Goal: Information Seeking & Learning: Find specific fact

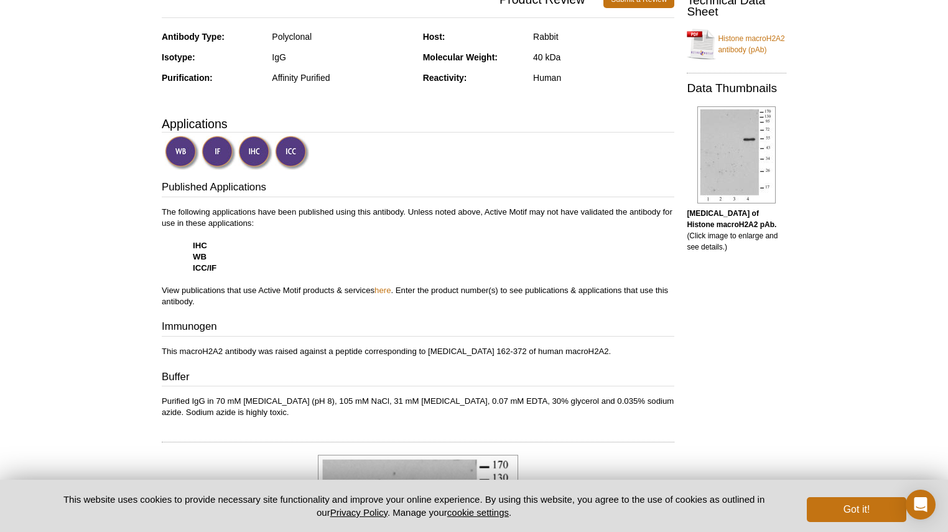
scroll to position [269, 0]
click at [699, 164] on img at bounding box center [736, 154] width 78 height 97
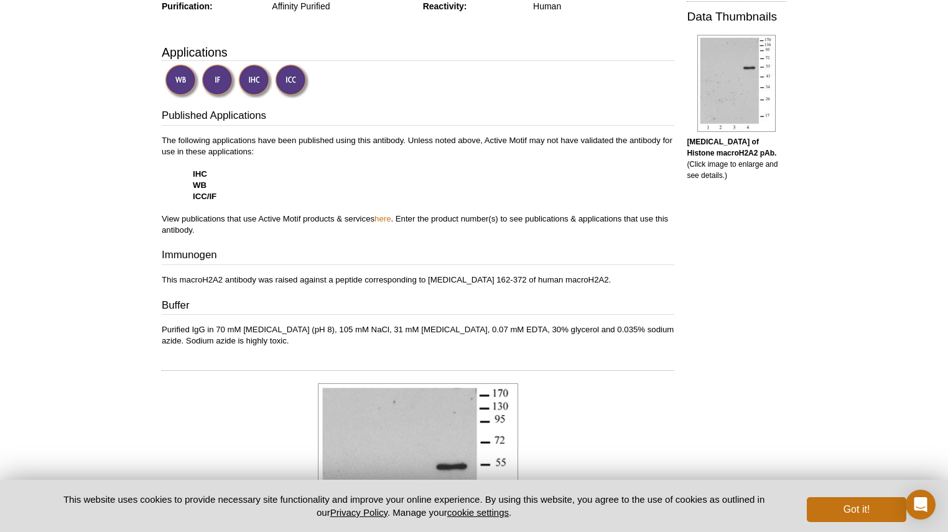
scroll to position [341, 0]
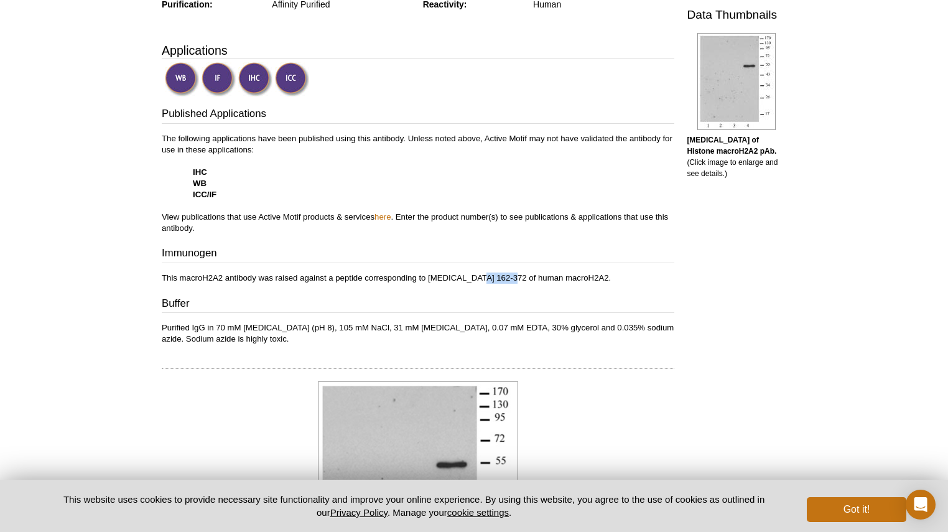
drag, startPoint x: 474, startPoint y: 277, endPoint x: 506, endPoint y: 278, distance: 31.7
click at [506, 278] on p "This macroH2A2 antibody was raised against a peptide corresponding to [MEDICAL_…" at bounding box center [418, 277] width 512 height 11
copy p "162-372"
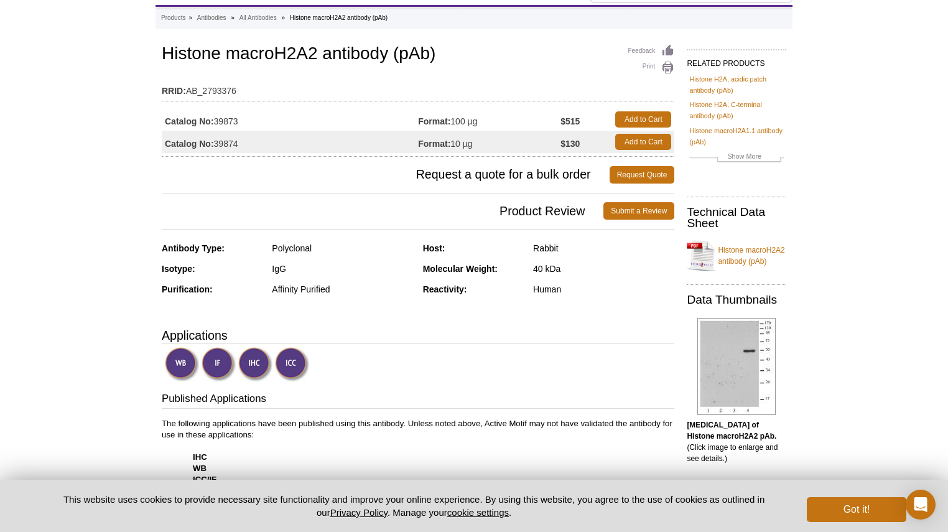
scroll to position [52, 0]
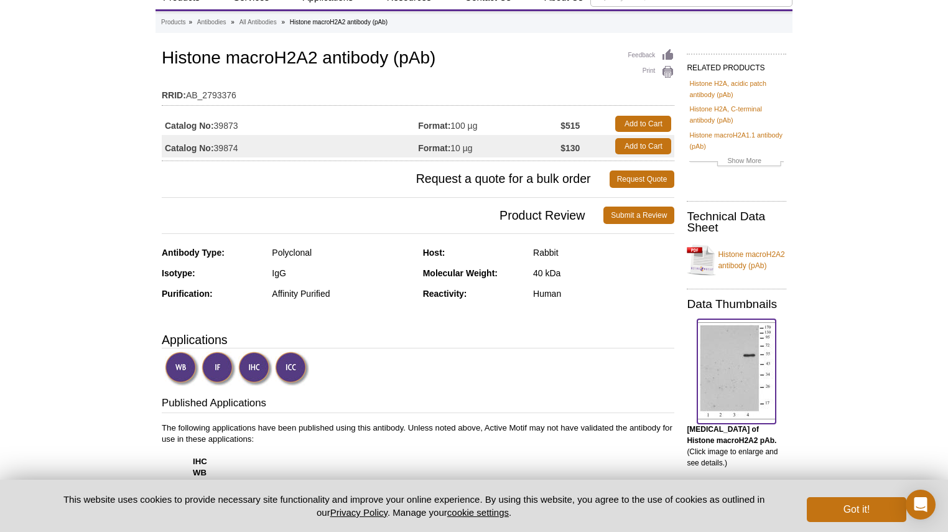
click at [701, 373] on img at bounding box center [736, 370] width 78 height 97
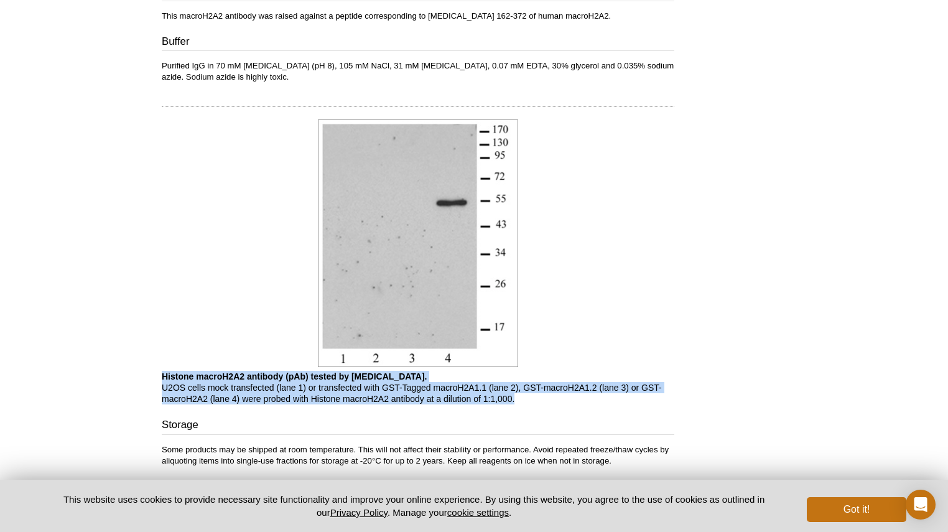
drag, startPoint x: 159, startPoint y: 376, endPoint x: 533, endPoint y: 397, distance: 374.4
click at [533, 397] on div "Feedback Print Histone macroH2A2 antibody (pAb) RRID: AB_2793376 Catalog No: 39…" at bounding box center [414, 58] width 519 height 1127
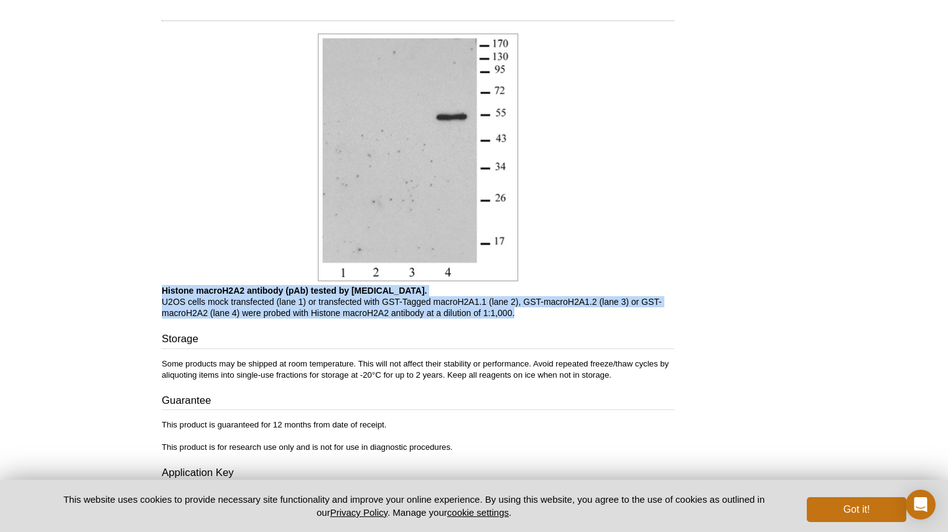
scroll to position [690, 0]
copy p "Histone macroH2A2 antibody (pAb) tested by [MEDICAL_DATA]. U2OS cells mock tran…"
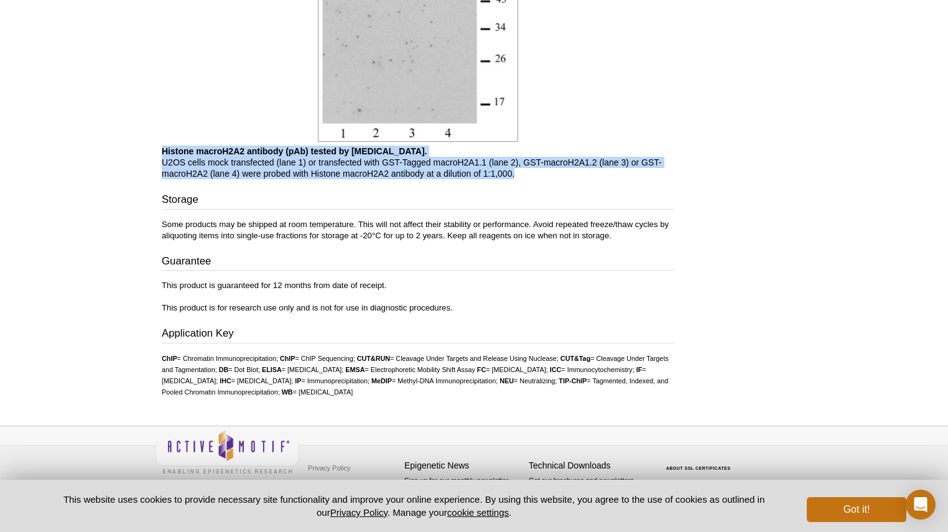
scroll to position [568, 0]
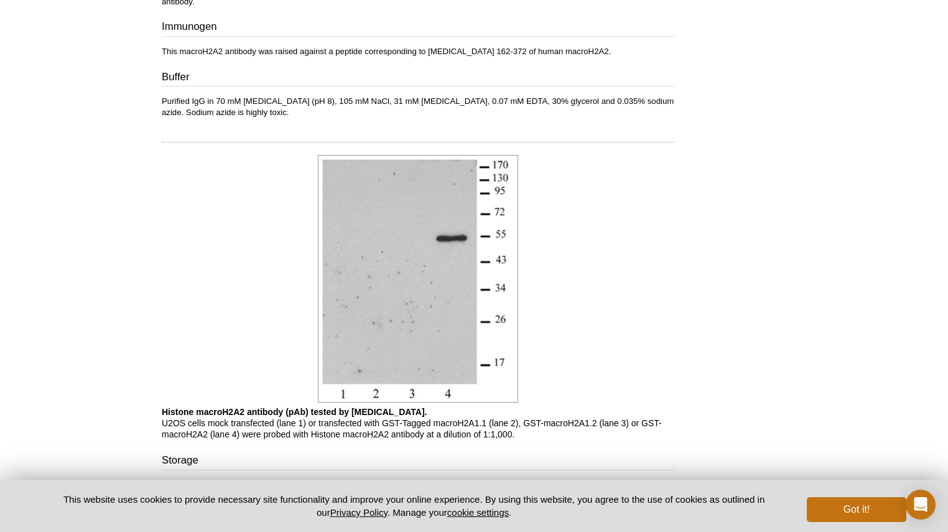
click at [564, 162] on div at bounding box center [418, 279] width 512 height 255
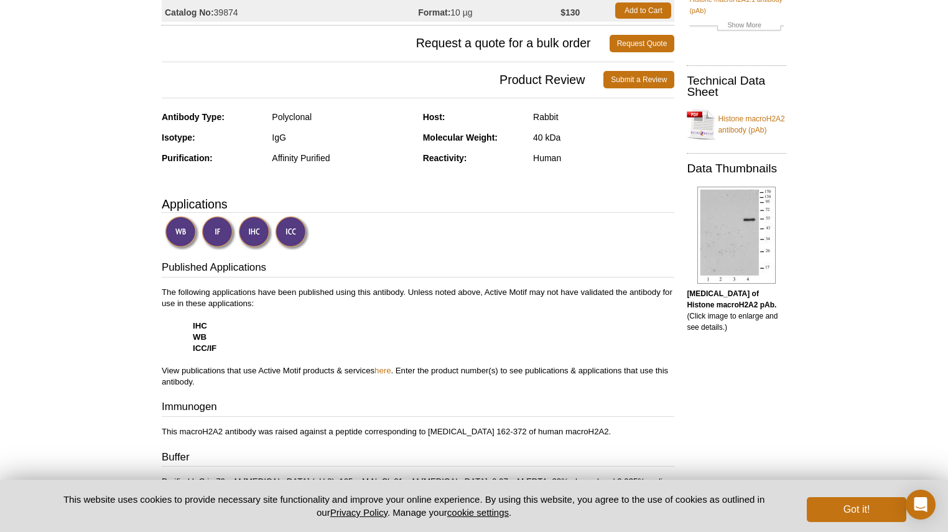
scroll to position [0, 0]
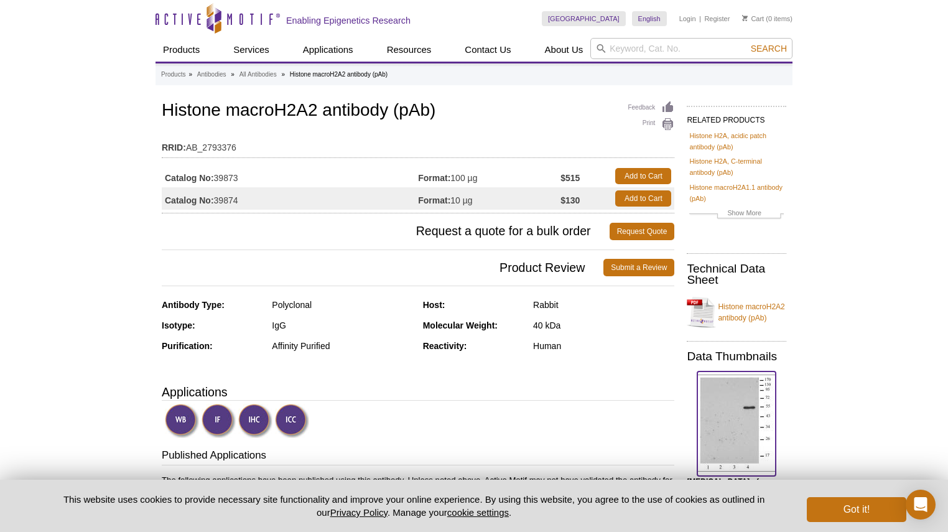
click at [735, 392] on img at bounding box center [736, 422] width 78 height 97
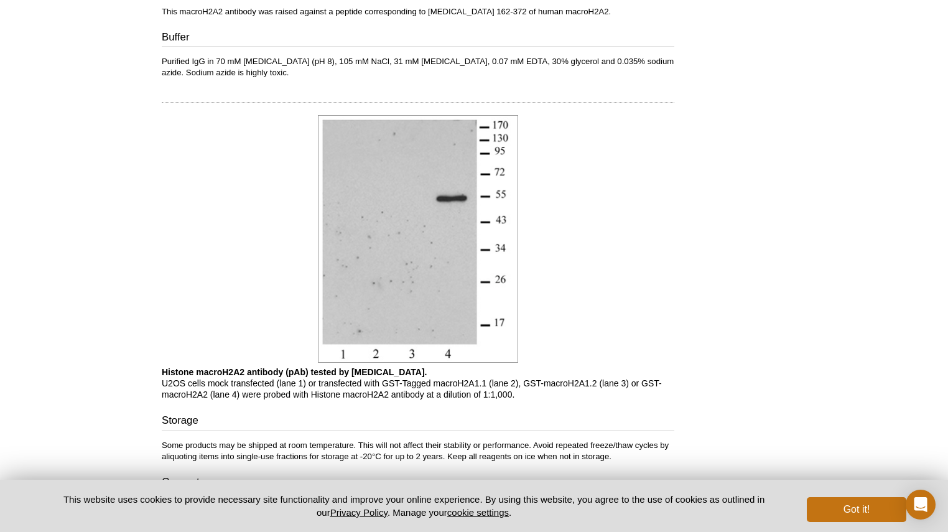
scroll to position [608, 0]
